Goal: Task Accomplishment & Management: Manage account settings

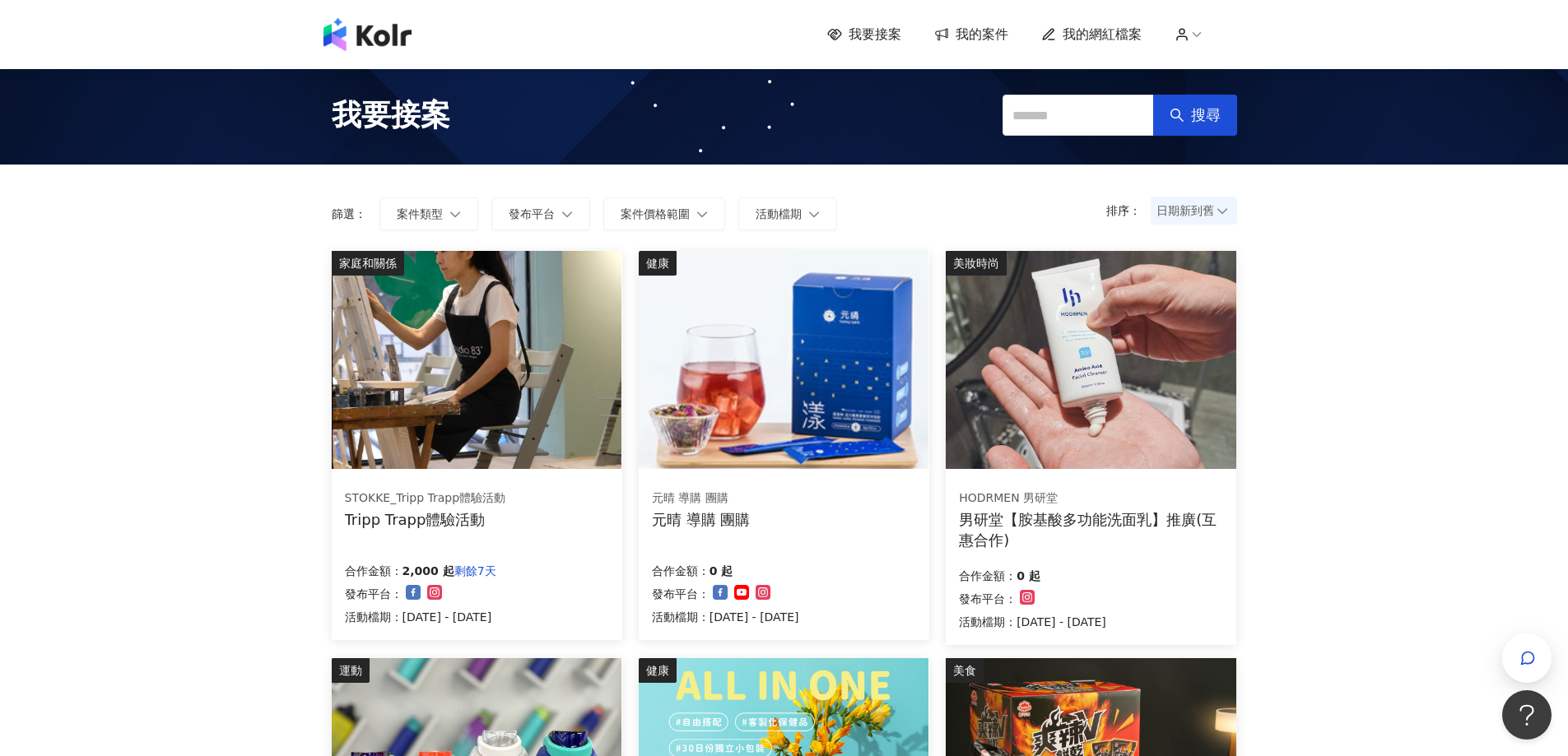
click at [969, 32] on span "我的案件" at bounding box center [982, 34] width 53 height 19
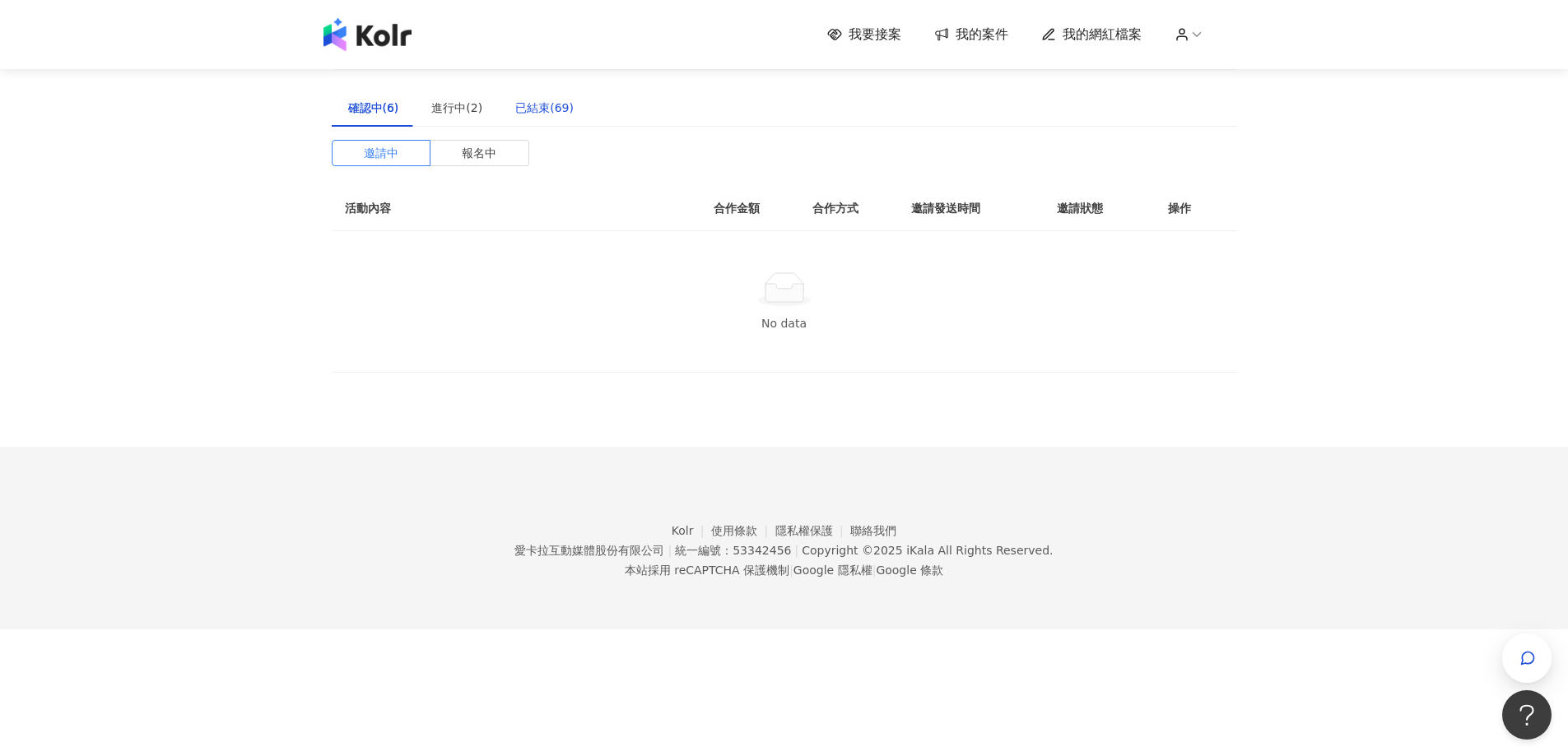
click at [555, 106] on div "已結束(69)" at bounding box center [544, 107] width 59 height 19
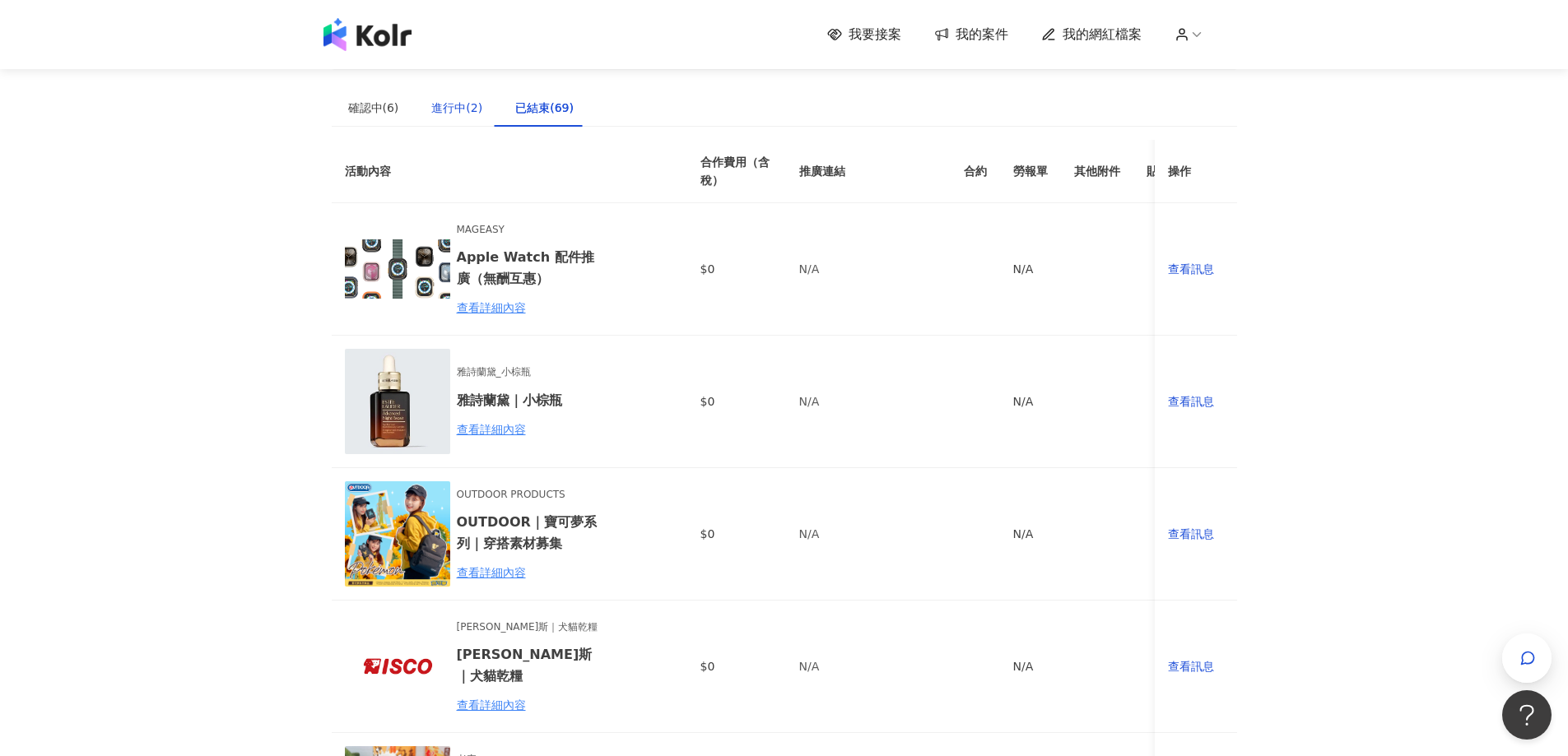
click at [458, 111] on div "進行中(2)" at bounding box center [456, 107] width 51 height 19
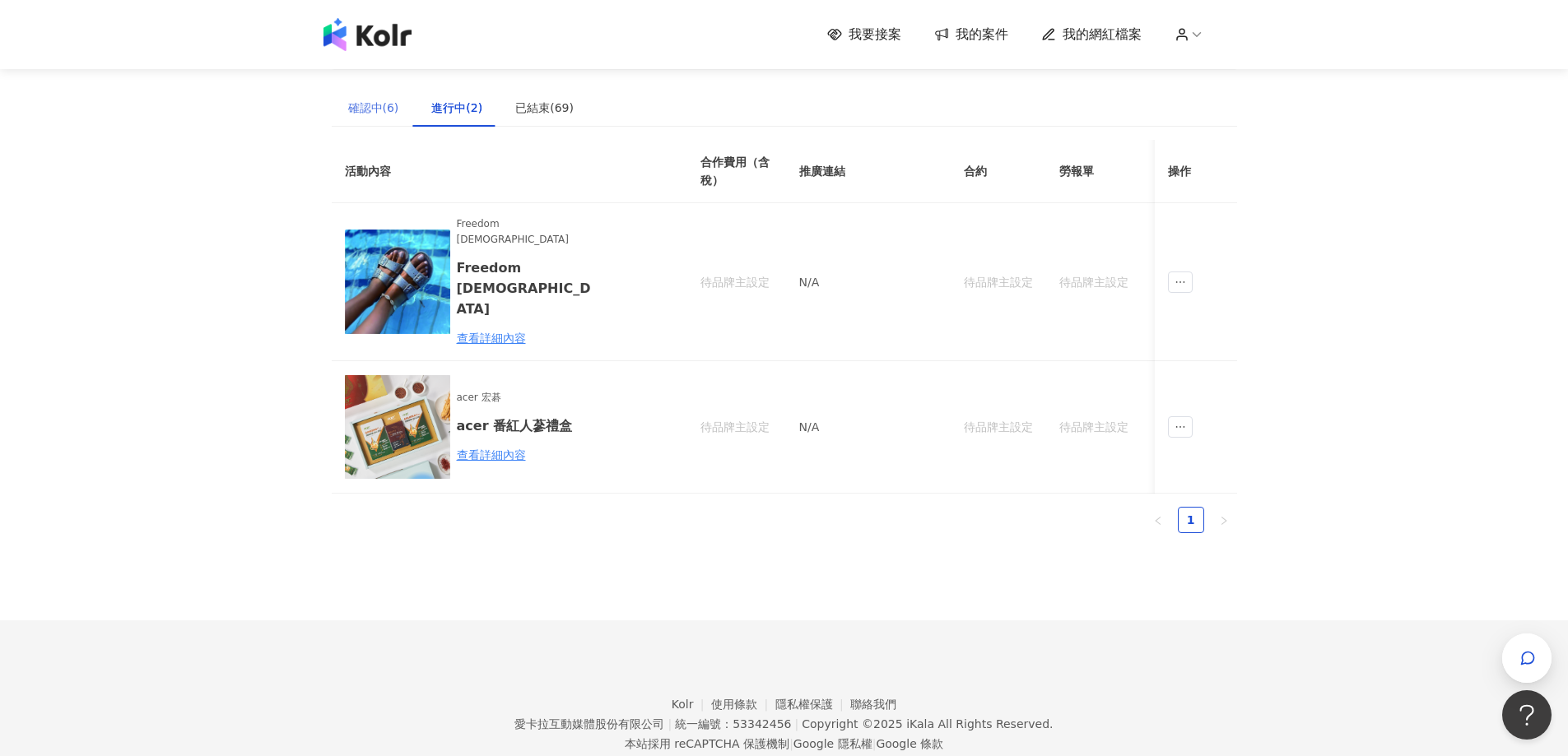
click at [375, 124] on div "確認中(6)" at bounding box center [374, 107] width 84 height 38
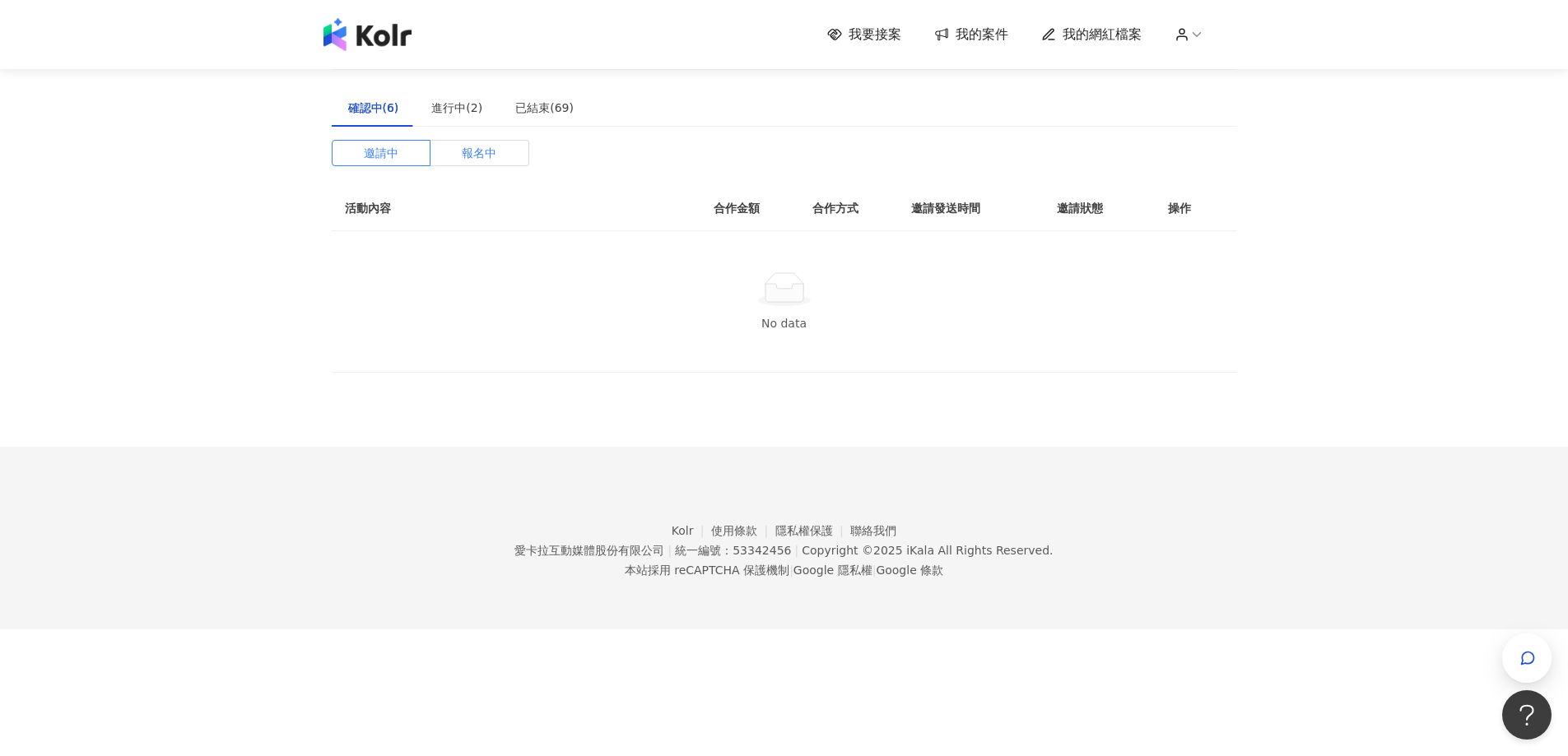
click at [442, 146] on label "報名中" at bounding box center [480, 152] width 99 height 26
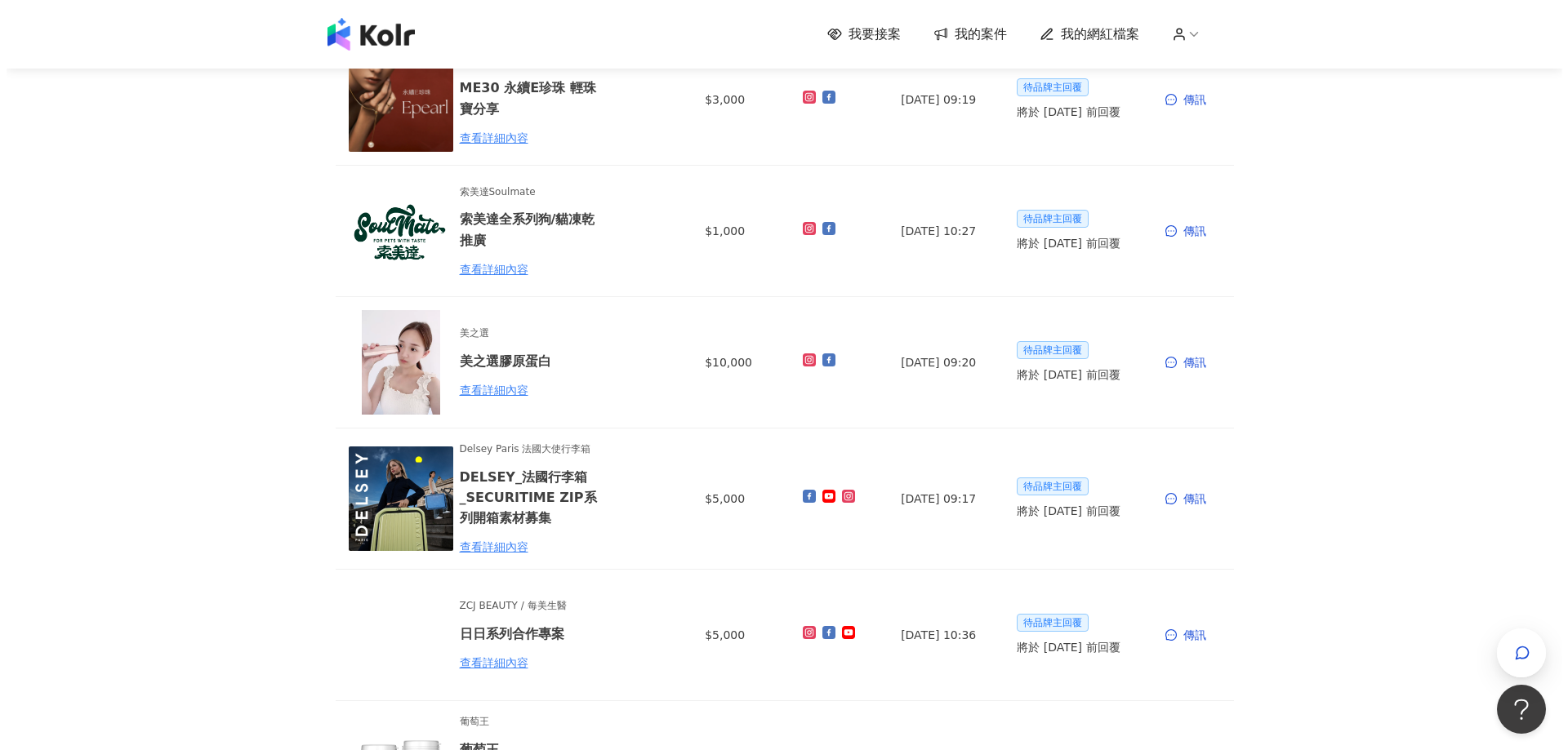
scroll to position [327, 0]
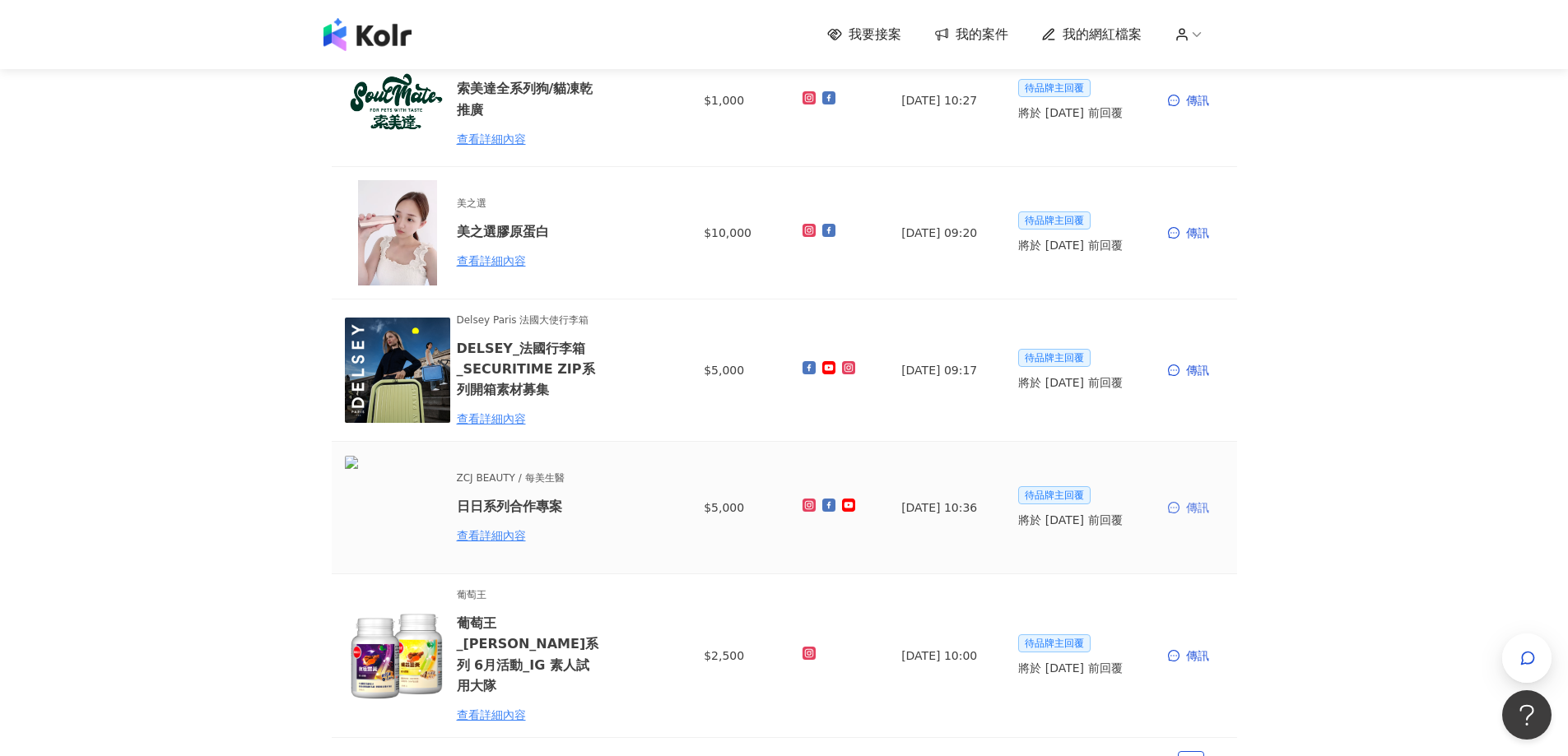
click at [1202, 504] on div "傳訊" at bounding box center [1196, 508] width 56 height 19
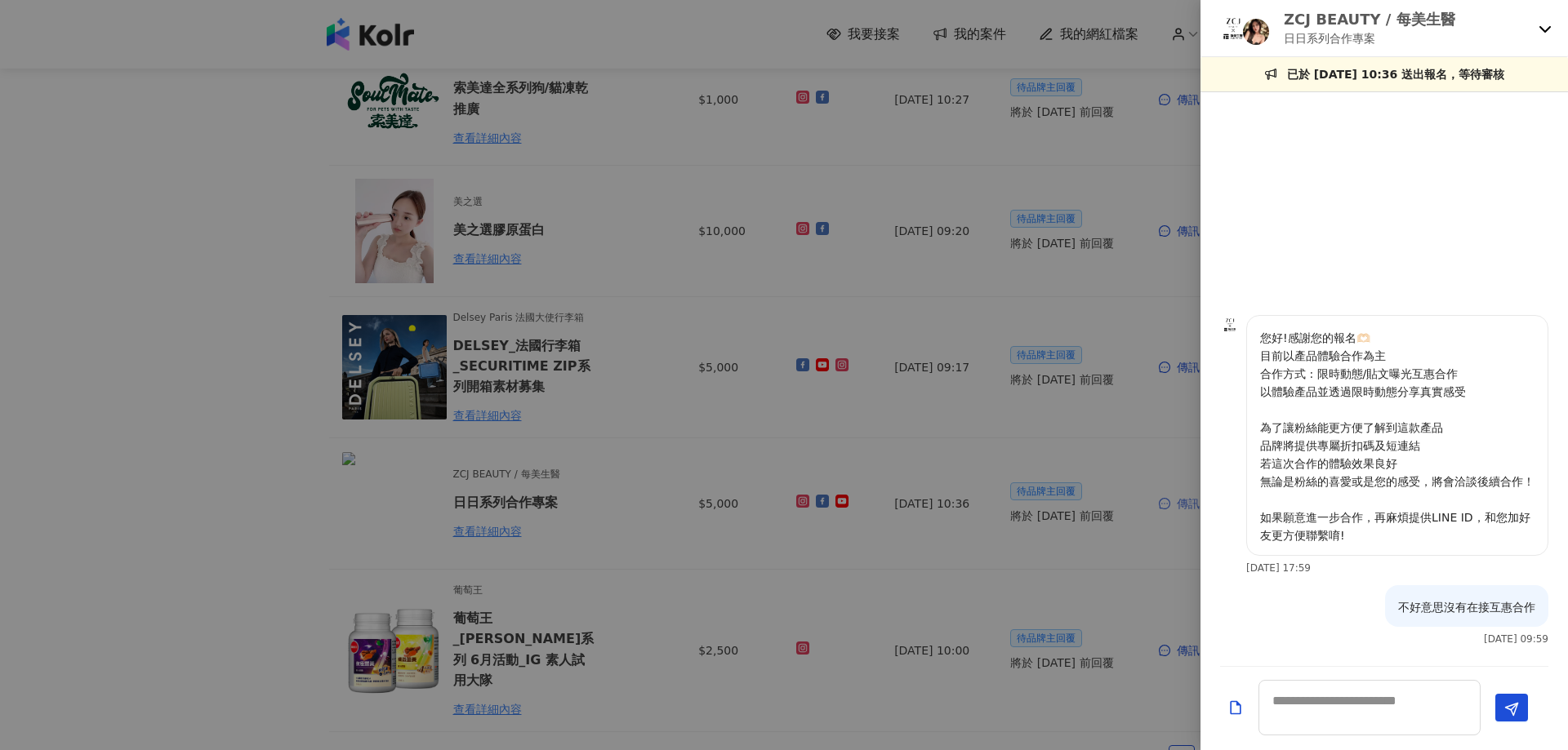
click at [1191, 499] on div at bounding box center [784, 375] width 1568 height 750
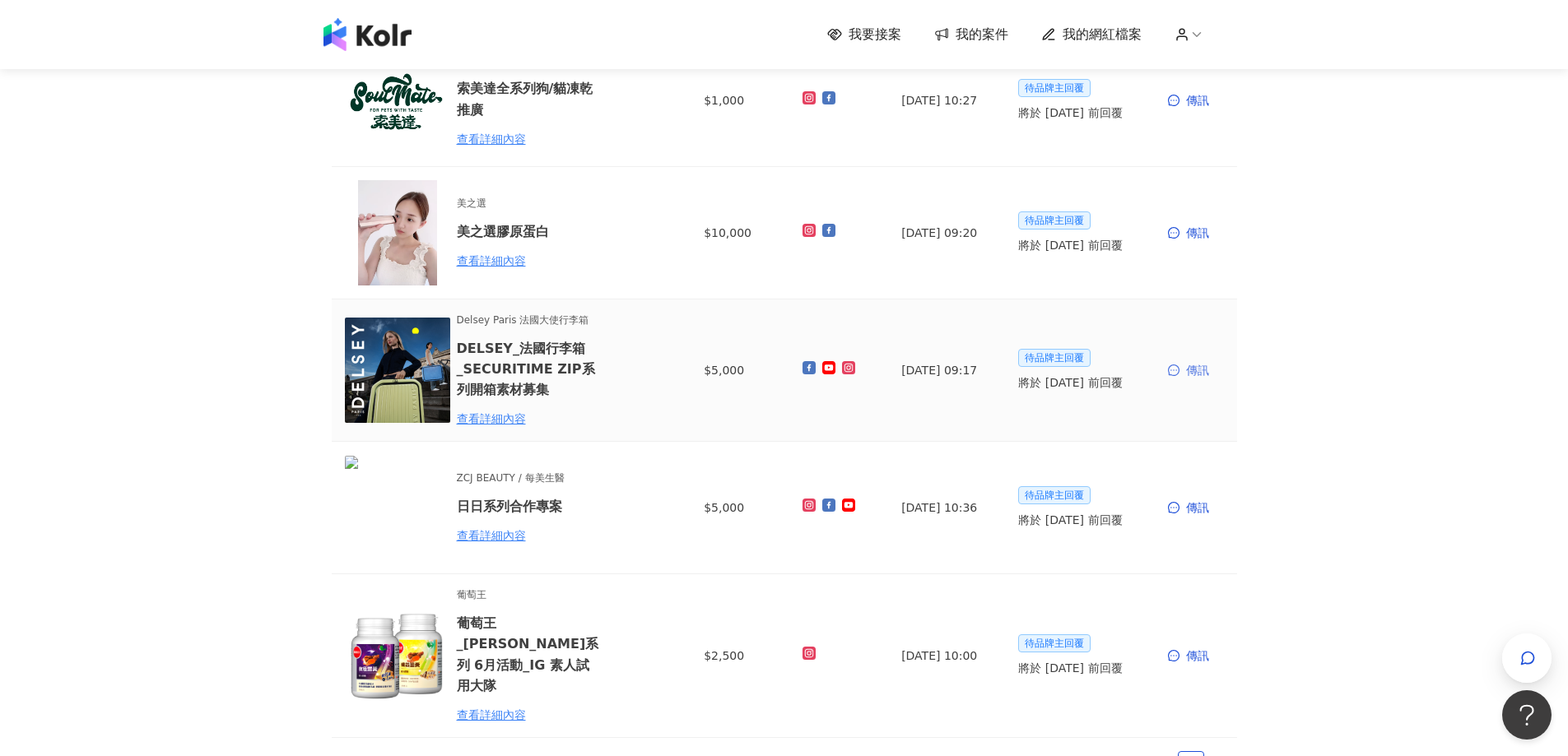
click at [1194, 370] on div "傳訊" at bounding box center [1196, 370] width 56 height 19
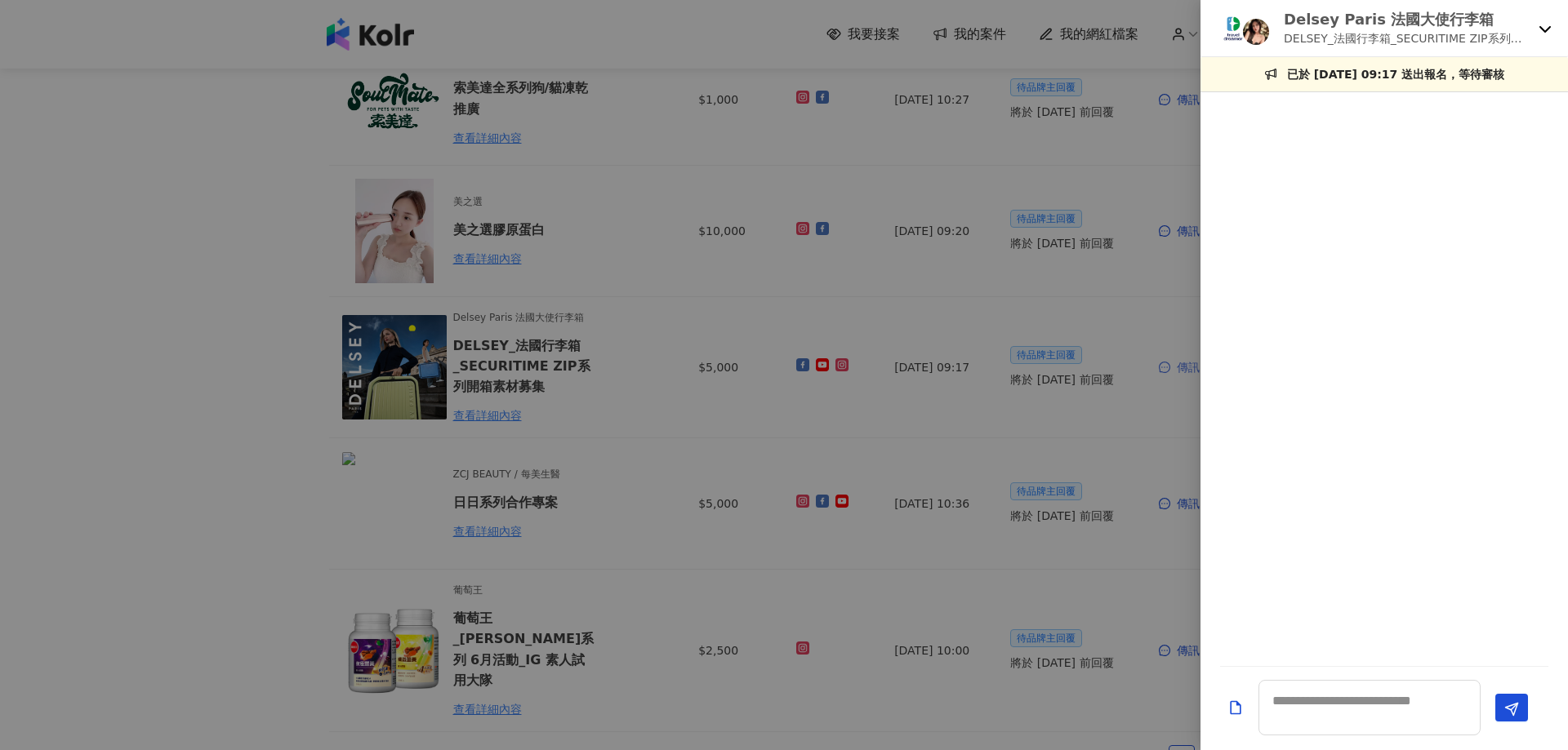
click at [1184, 367] on div at bounding box center [784, 375] width 1568 height 750
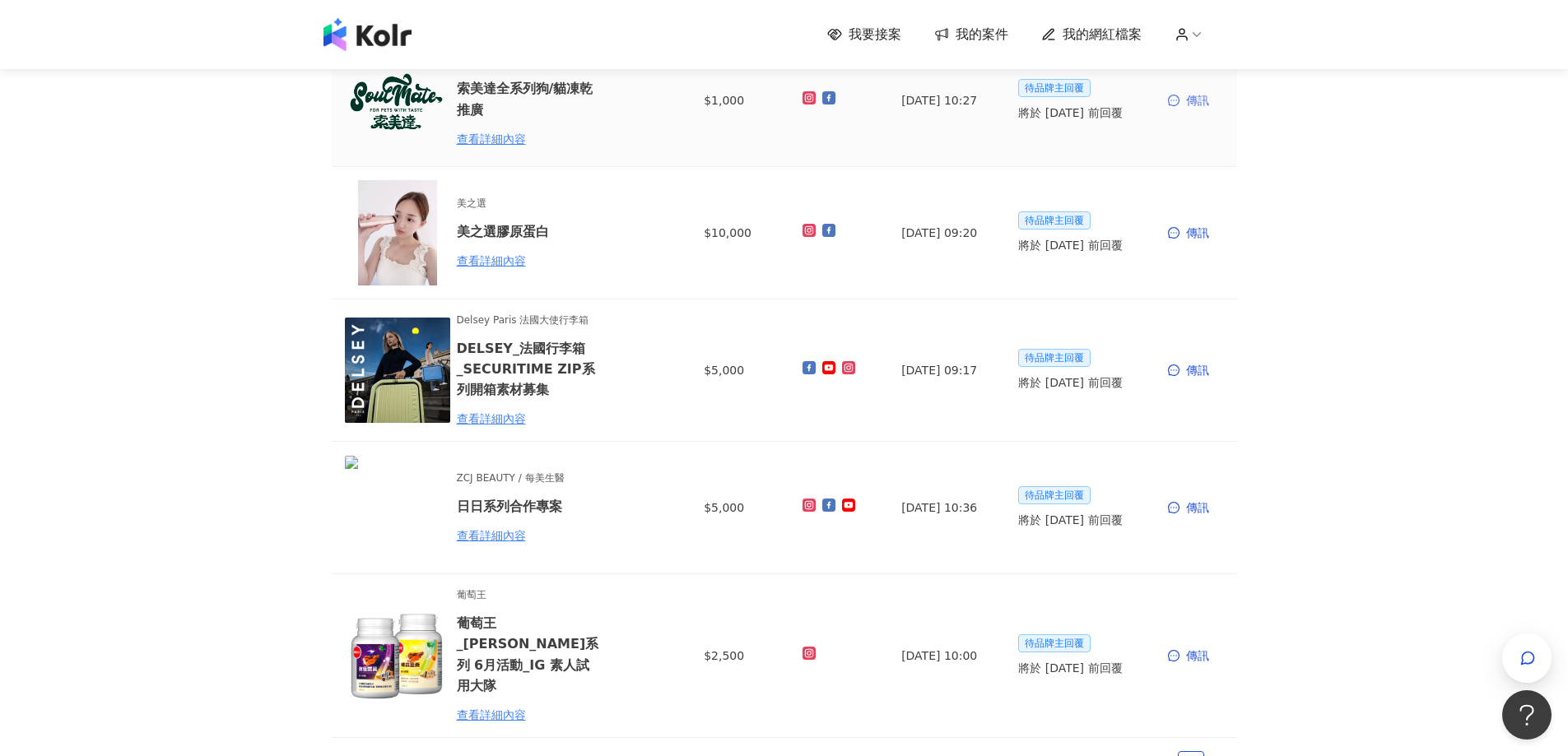
click at [1206, 105] on div "傳訊" at bounding box center [1196, 101] width 56 height 19
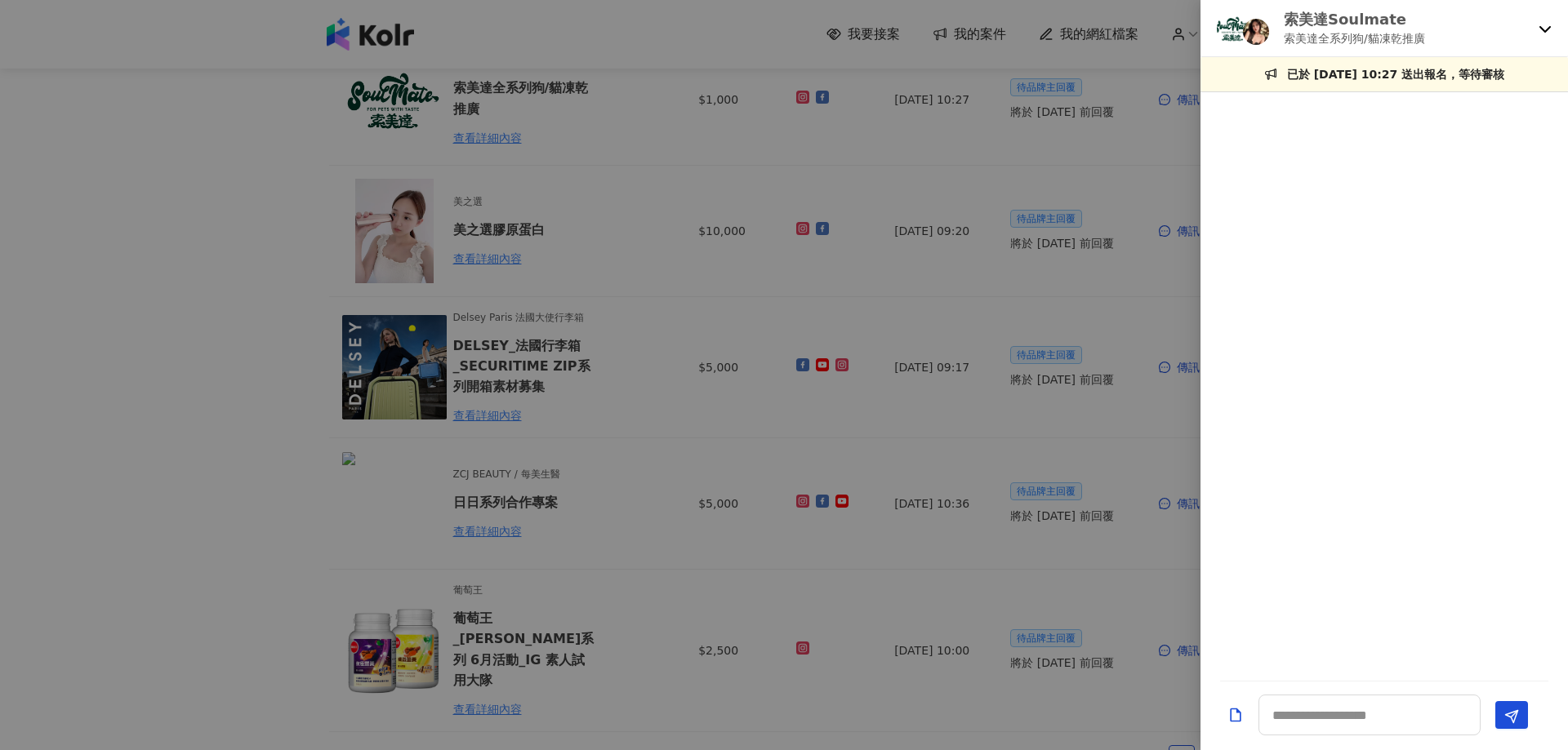
click at [611, 109] on div at bounding box center [784, 375] width 1568 height 750
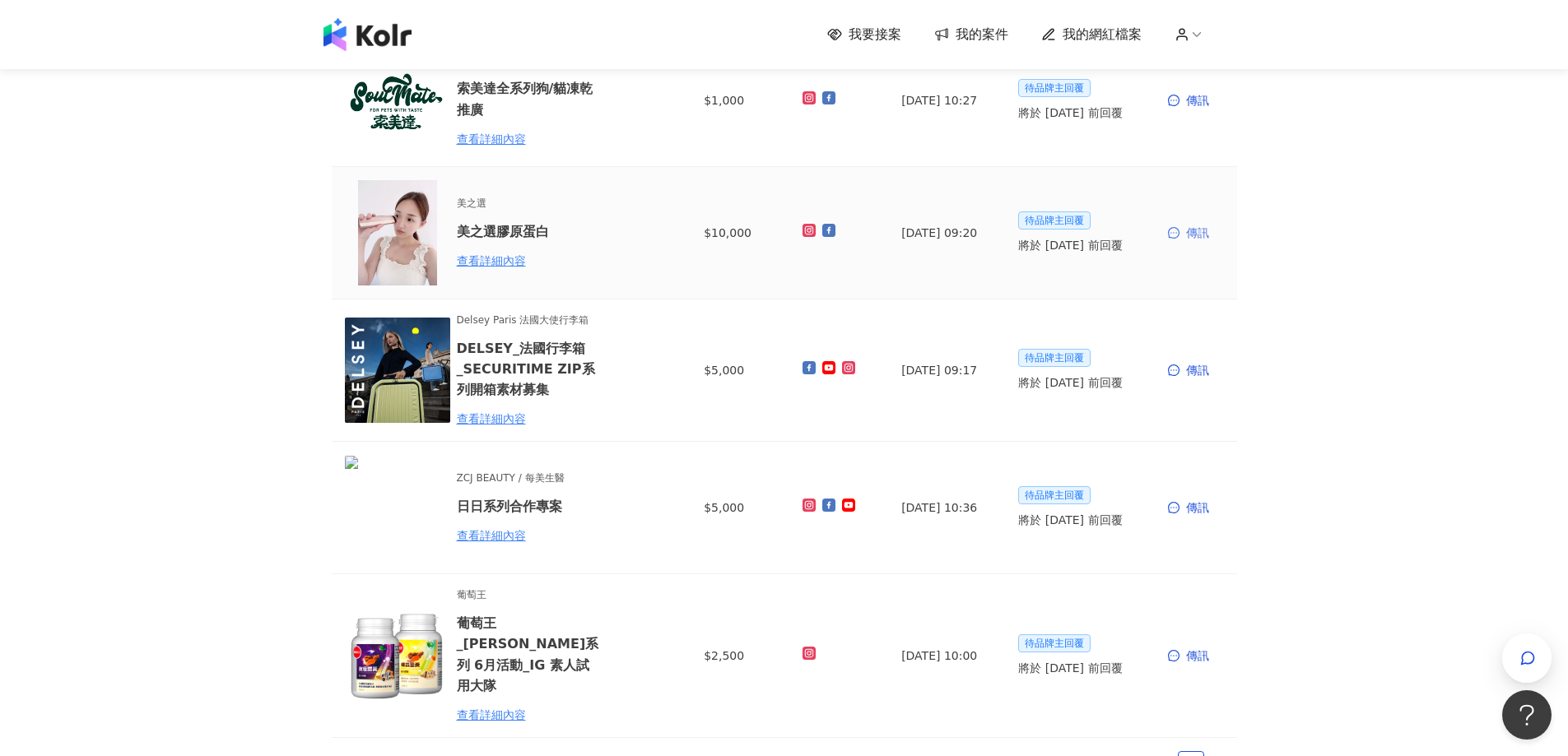
click at [1195, 235] on div "傳訊" at bounding box center [1196, 232] width 56 height 19
